Goal: Transaction & Acquisition: Purchase product/service

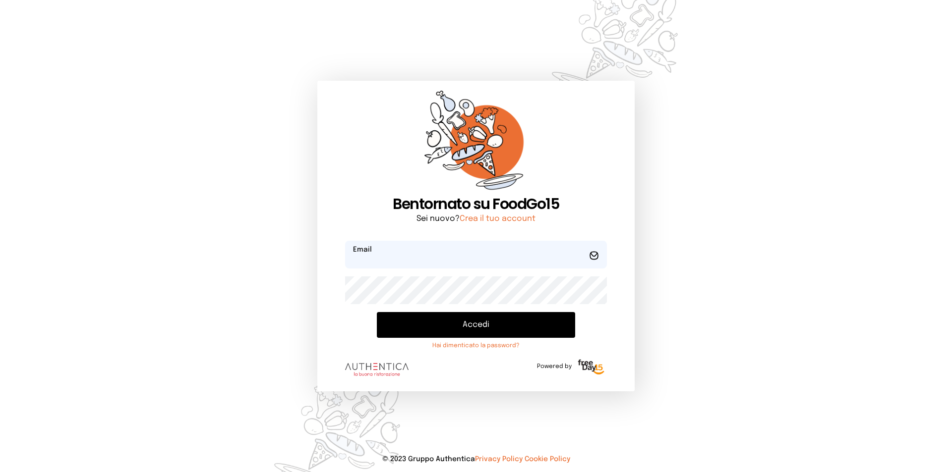
type input "**********"
click at [458, 329] on button "Accedi" at bounding box center [476, 325] width 198 height 26
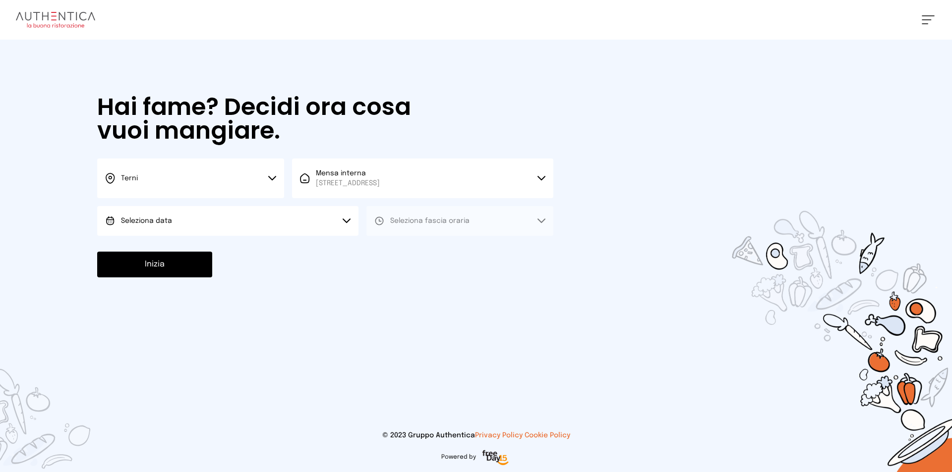
click at [266, 179] on button "Terni" at bounding box center [190, 179] width 187 height 40
click at [158, 205] on li "Terni" at bounding box center [190, 211] width 187 height 27
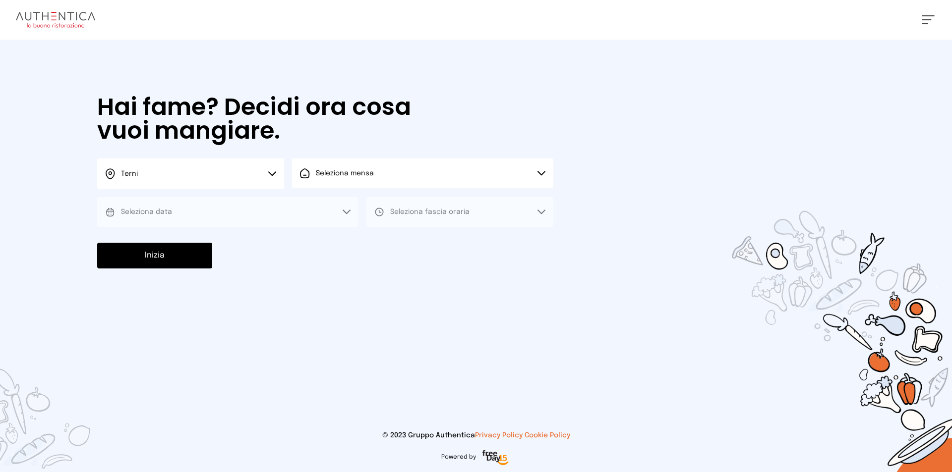
click at [363, 179] on button "Seleziona mensa" at bounding box center [422, 174] width 261 height 30
drag, startPoint x: 362, startPoint y: 209, endPoint x: 187, endPoint y: 232, distance: 176.0
click at [349, 212] on span "[STREET_ADDRESS]" at bounding box center [348, 211] width 64 height 10
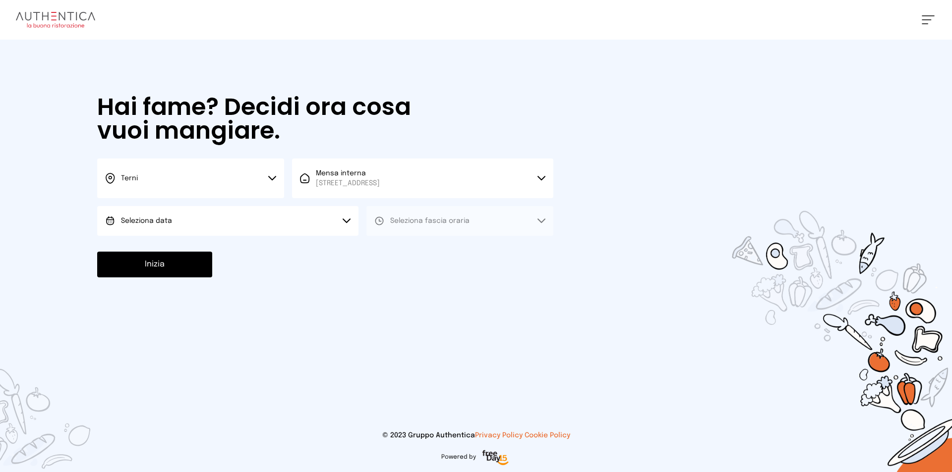
click at [181, 227] on button "Seleziona data" at bounding box center [227, 221] width 261 height 30
click at [170, 249] on span "[DATE], [DATE]" at bounding box center [145, 249] width 49 height 10
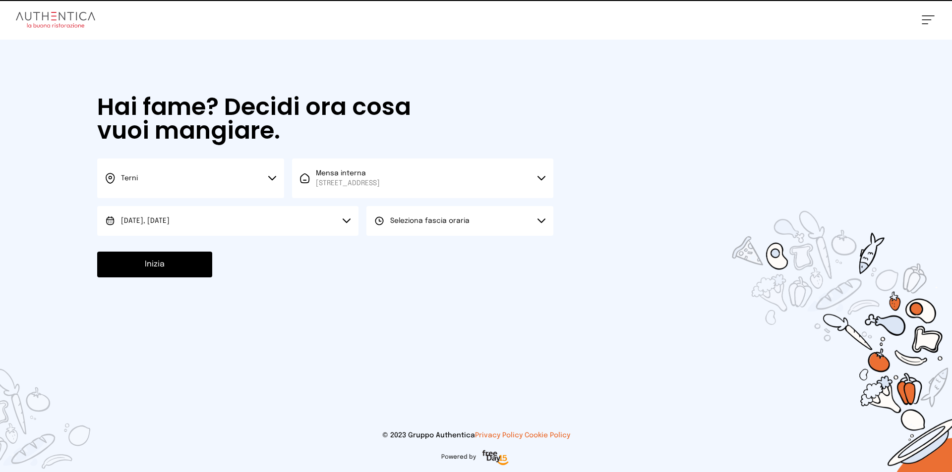
click at [461, 209] on button "Seleziona fascia oraria" at bounding box center [459, 221] width 187 height 30
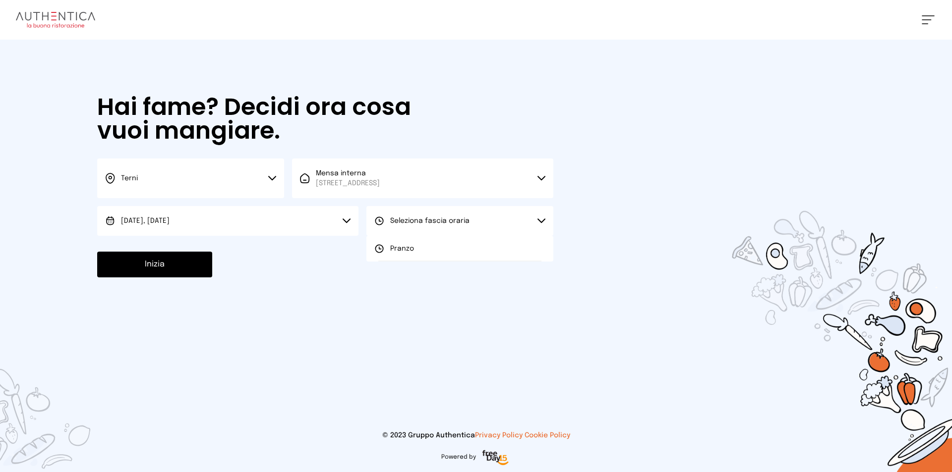
click at [461, 223] on span "Seleziona fascia oraria" at bounding box center [429, 221] width 79 height 7
click at [431, 226] on button "Seleziona fascia oraria" at bounding box center [459, 221] width 187 height 30
click at [391, 254] on li "Pranzo" at bounding box center [459, 249] width 187 height 26
click at [164, 266] on button "Inizia" at bounding box center [154, 265] width 115 height 26
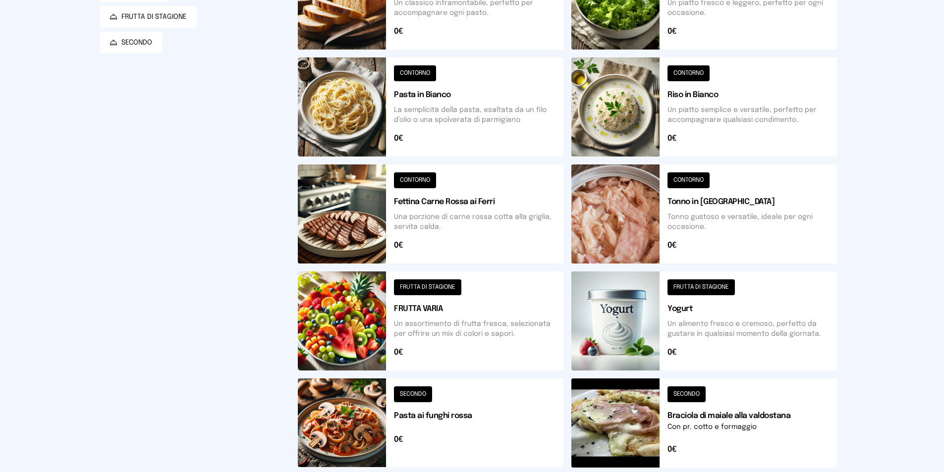
scroll to position [248, 0]
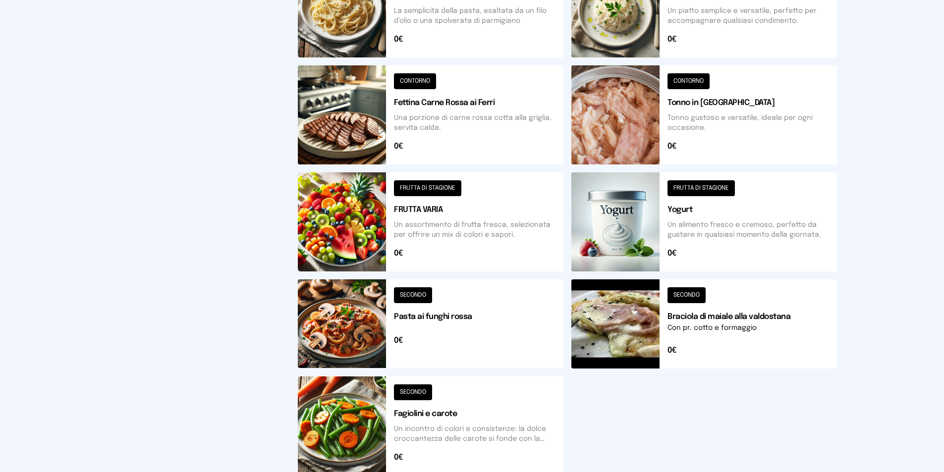
click at [345, 433] on button at bounding box center [431, 426] width 266 height 99
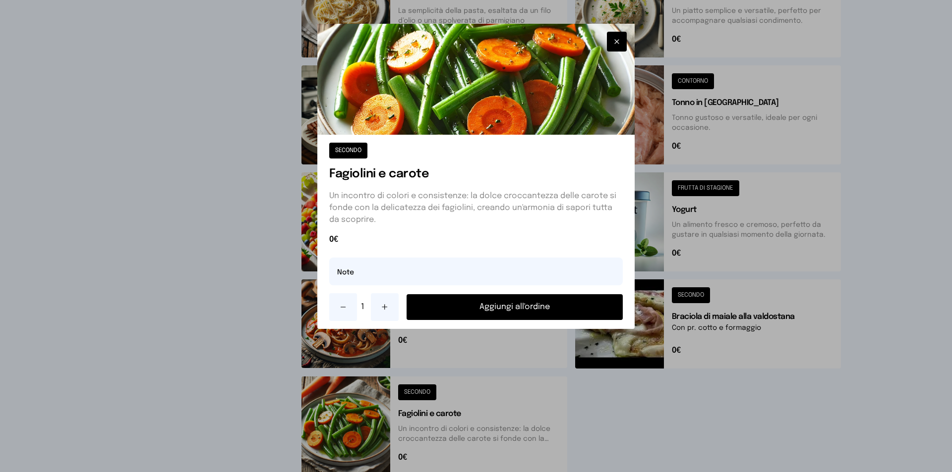
click at [485, 301] on button "Aggiungi all'ordine" at bounding box center [514, 307] width 216 height 26
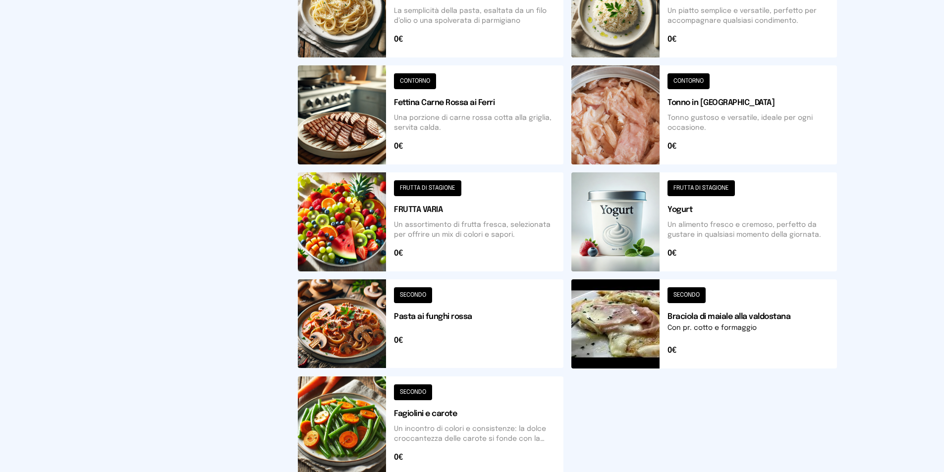
click at [353, 193] on button at bounding box center [431, 222] width 266 height 99
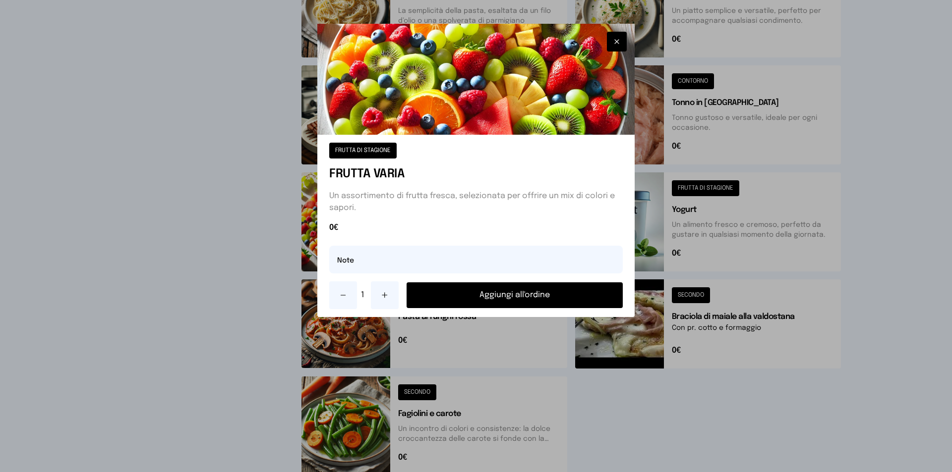
click at [491, 296] on button "Aggiungi all'ordine" at bounding box center [514, 296] width 216 height 26
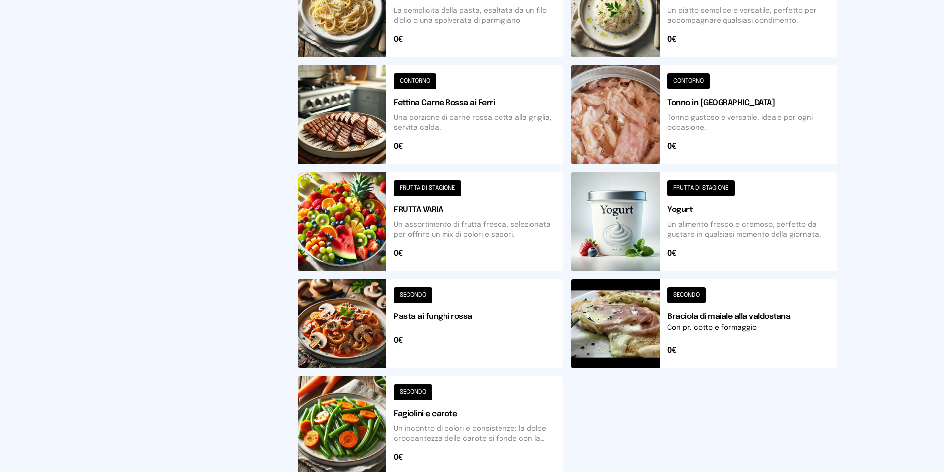
click at [363, 132] on button at bounding box center [431, 114] width 266 height 99
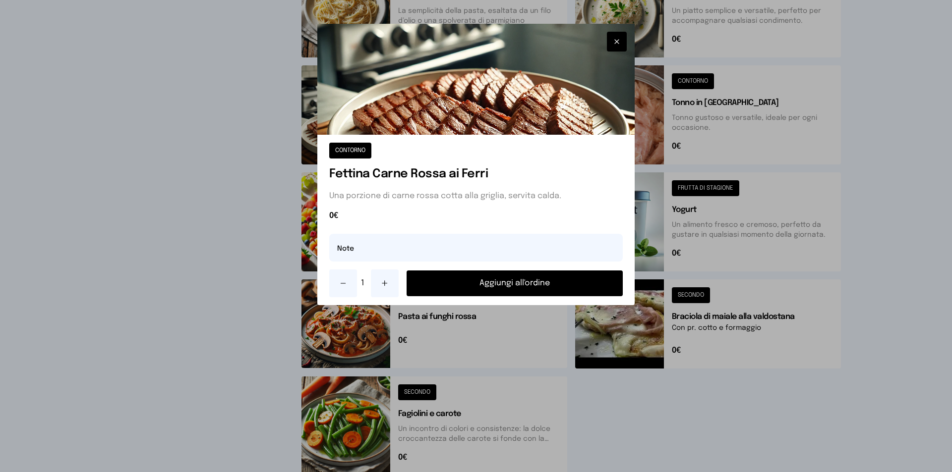
click at [461, 285] on button "Aggiungi all'ordine" at bounding box center [514, 284] width 216 height 26
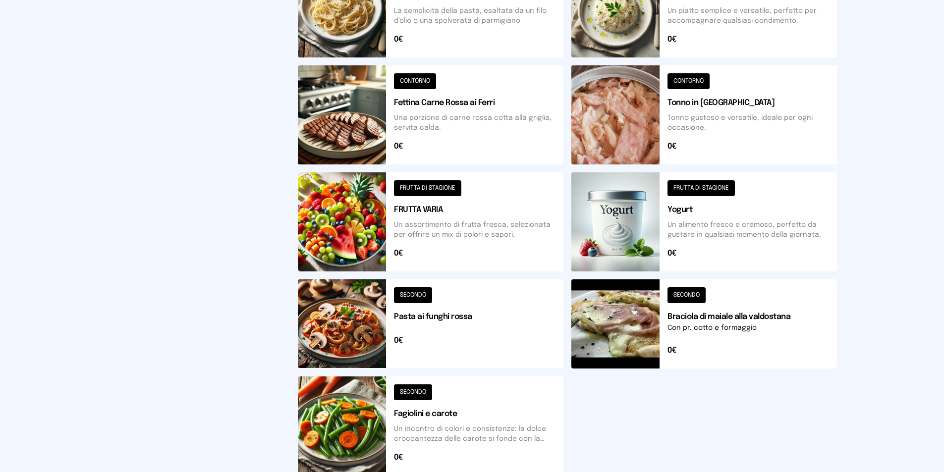
scroll to position [149, 0]
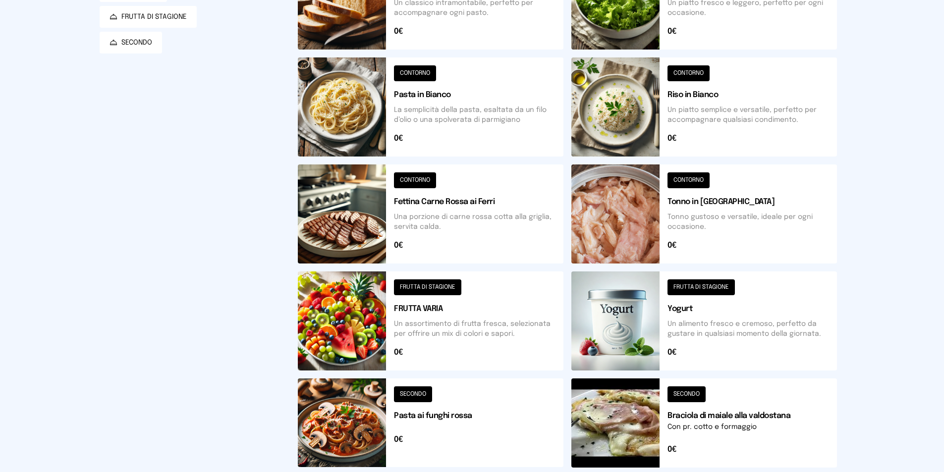
click at [614, 121] on button at bounding box center [705, 107] width 266 height 99
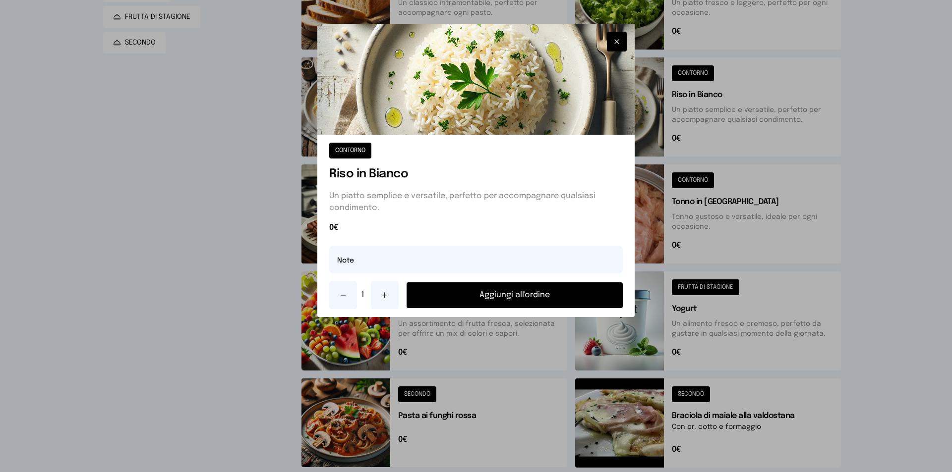
click at [507, 296] on button "Aggiungi all'ordine" at bounding box center [514, 296] width 216 height 26
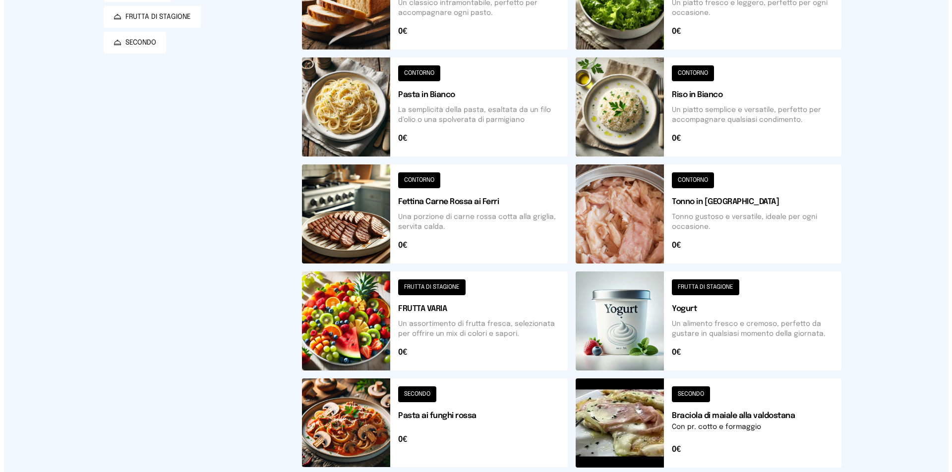
scroll to position [0, 0]
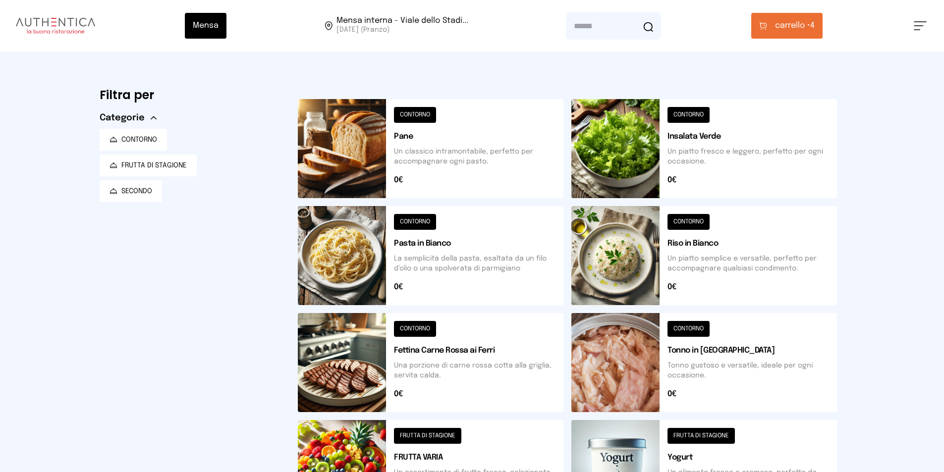
click at [788, 31] on span "carrello •" at bounding box center [792, 26] width 35 height 12
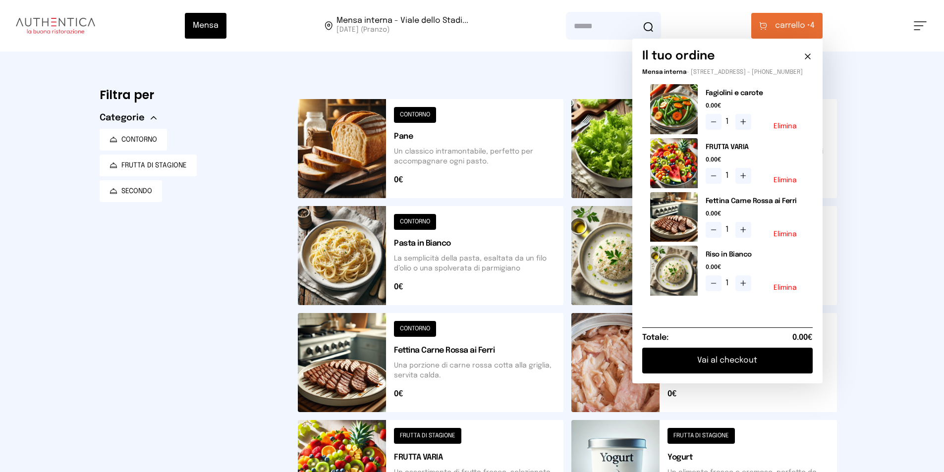
click at [792, 291] on button "Elimina" at bounding box center [785, 288] width 23 height 7
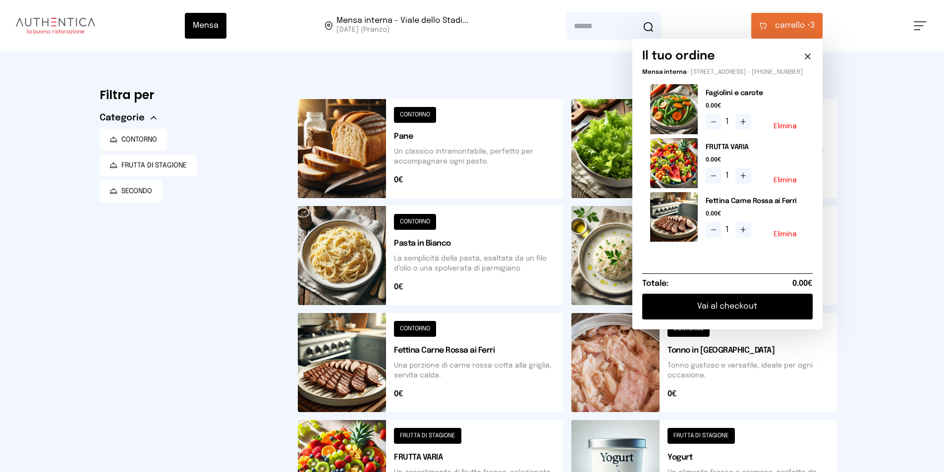
click at [600, 265] on button at bounding box center [705, 255] width 266 height 99
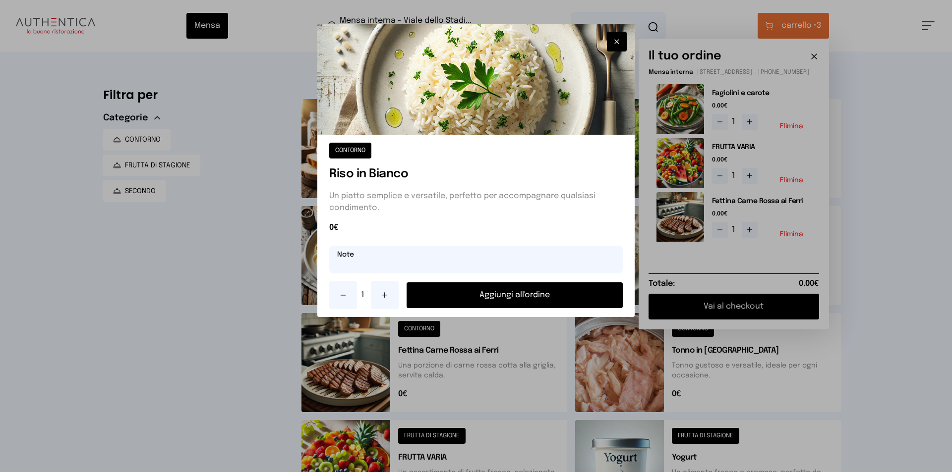
click at [406, 266] on input "text" at bounding box center [475, 260] width 293 height 28
type input "**********"
click at [489, 289] on button "Aggiungi all'ordine" at bounding box center [514, 296] width 216 height 26
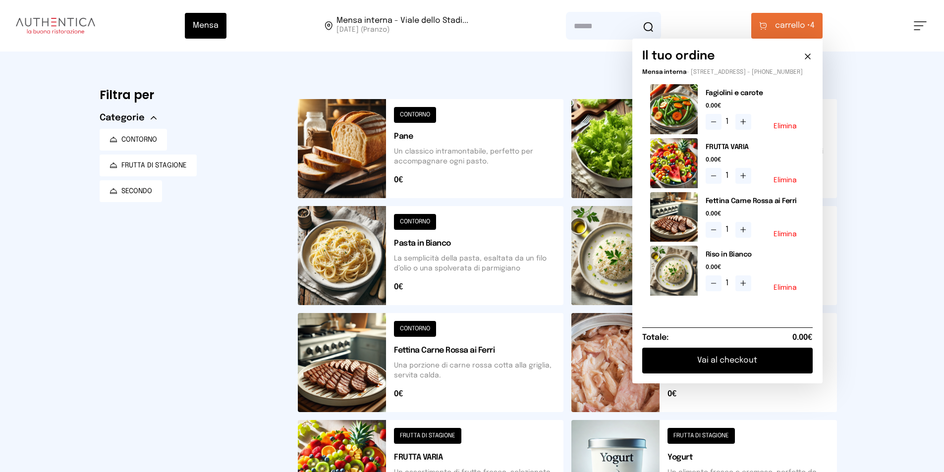
click at [361, 171] on button at bounding box center [431, 148] width 266 height 99
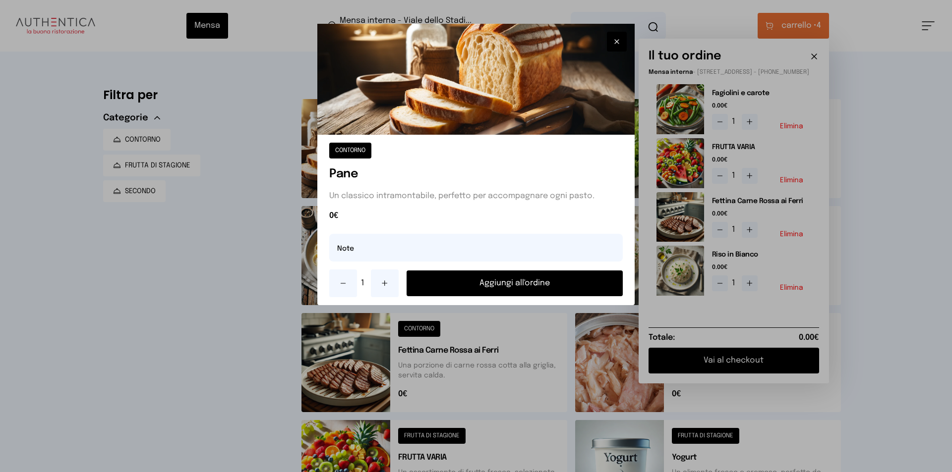
click at [476, 280] on button "Aggiungi all'ordine" at bounding box center [514, 284] width 216 height 26
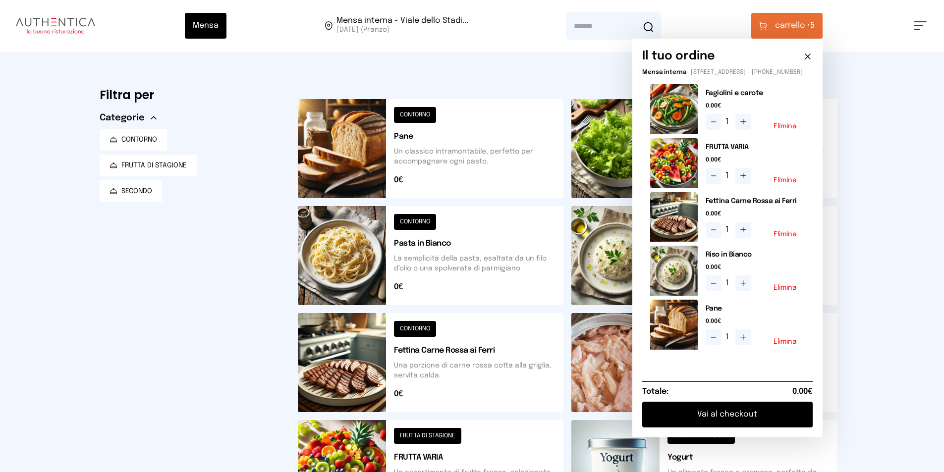
click at [706, 428] on button "Vai al checkout" at bounding box center [727, 415] width 171 height 26
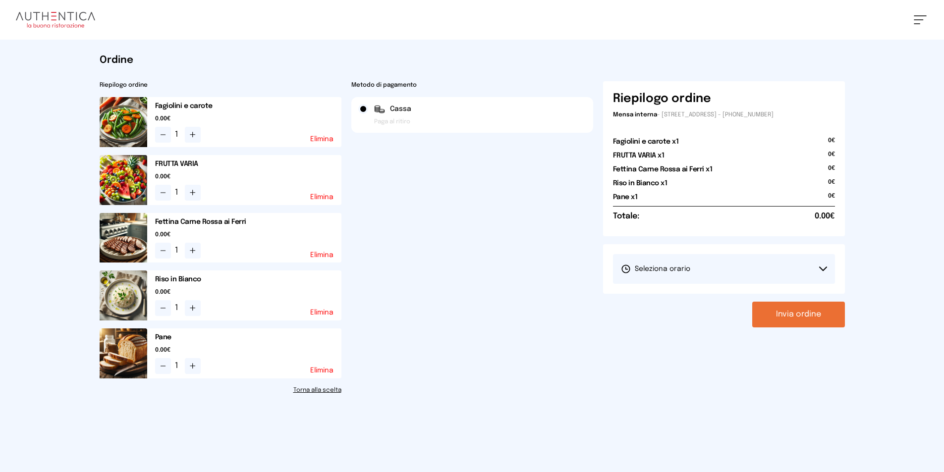
click at [824, 268] on icon at bounding box center [823, 269] width 8 height 5
click at [694, 298] on li "1° Turno (13:00 - 15:00)" at bounding box center [724, 297] width 222 height 26
click at [807, 314] on button "Invia ordine" at bounding box center [798, 315] width 93 height 26
